Goal: Find specific page/section: Find specific page/section

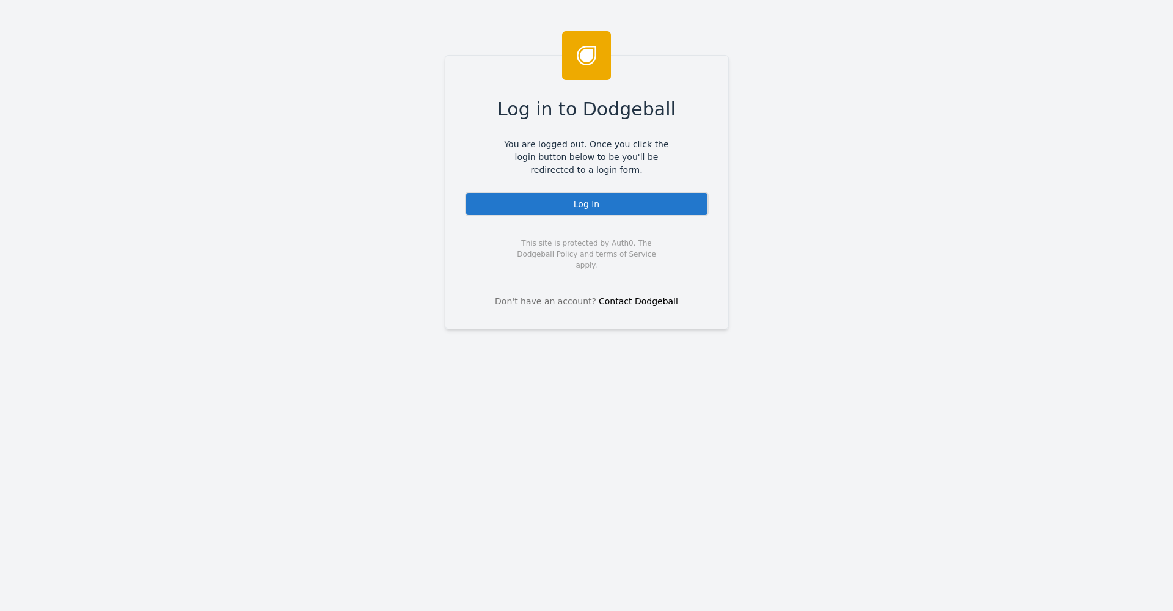
click at [669, 202] on div "Log In" at bounding box center [587, 204] width 244 height 24
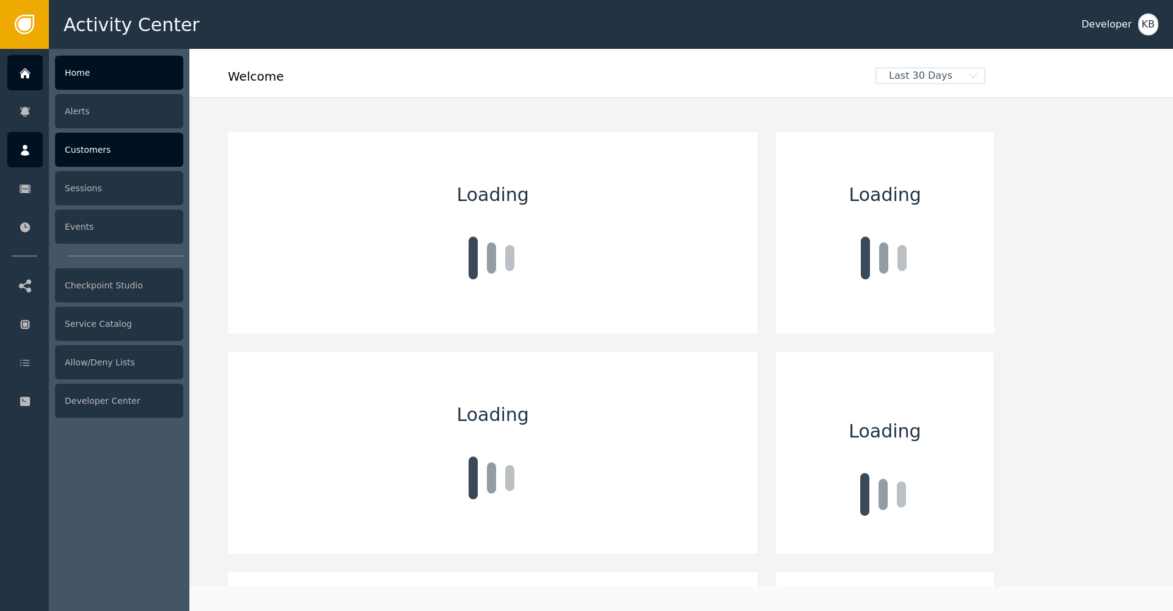
click at [28, 153] on icon at bounding box center [25, 150] width 9 height 11
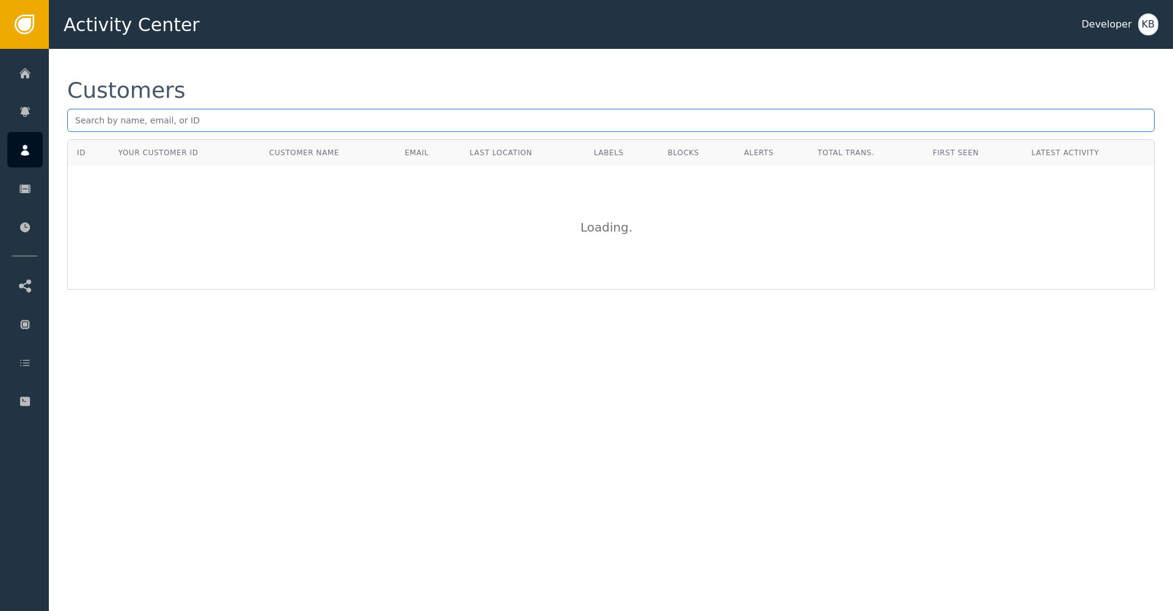
click at [235, 130] on input "text" at bounding box center [611, 120] width 1088 height 23
paste input "[PERSON_NAME][EMAIL_ADDRESS][PERSON_NAME][DOMAIN_NAME]"
type input "[PERSON_NAME][EMAIL_ADDRESS][PERSON_NAME][DOMAIN_NAME]"
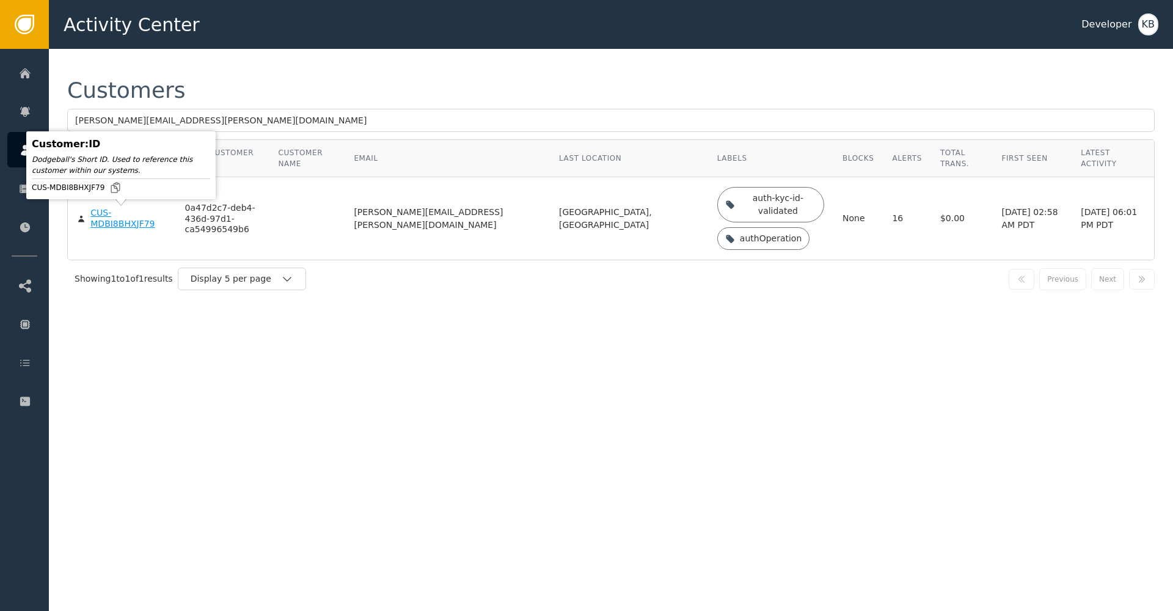
click at [125, 224] on div "CUS-MDBI8BHXJF79" at bounding box center [128, 218] width 76 height 21
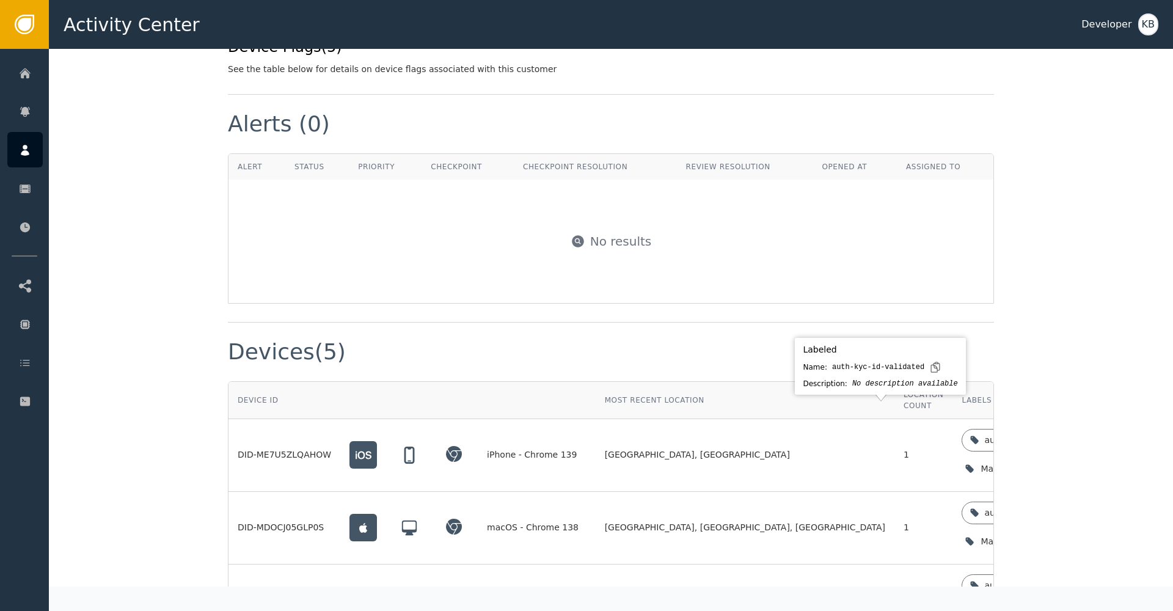
scroll to position [442, 0]
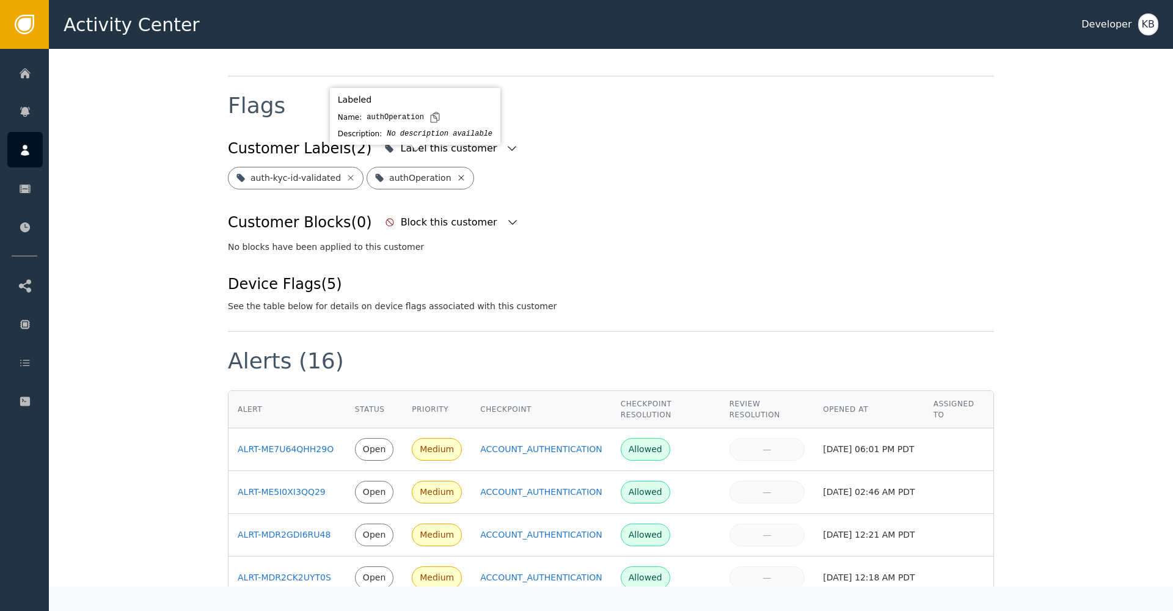
click at [458, 175] on icon at bounding box center [460, 177] width 5 height 5
